Goal: Information Seeking & Learning: Understand process/instructions

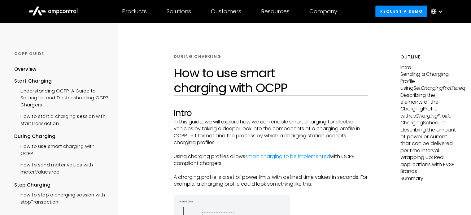
click at [37, 148] on div "How to use smart charging with OCPP" at bounding box center [61, 149] width 94 height 19
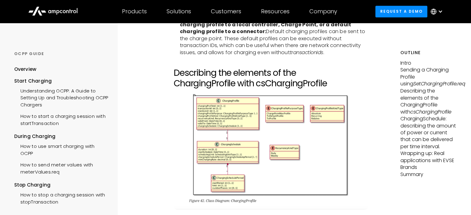
scroll to position [1085, 0]
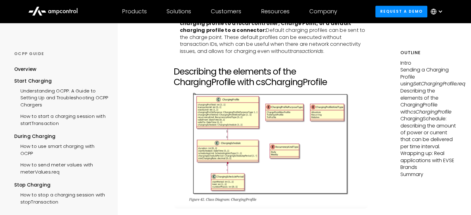
click at [148, 136] on div "DURING CHARGING How to use smart charging with OCPP Intro In this guide, we wil…" at bounding box center [270, 155] width 259 height 2435
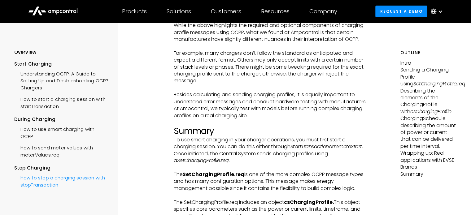
scroll to position [40, 0]
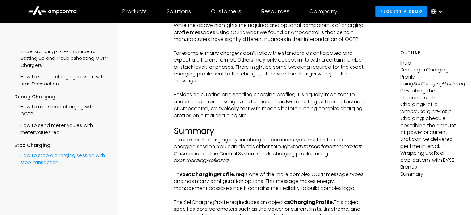
click at [48, 160] on div "How to stop a charging session with stopTransaction" at bounding box center [61, 158] width 94 height 19
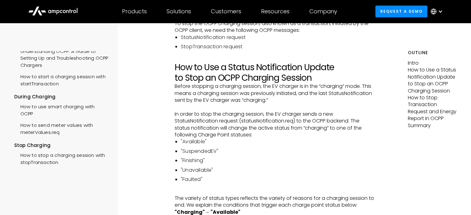
scroll to position [248, 0]
